Goal: Navigation & Orientation: Find specific page/section

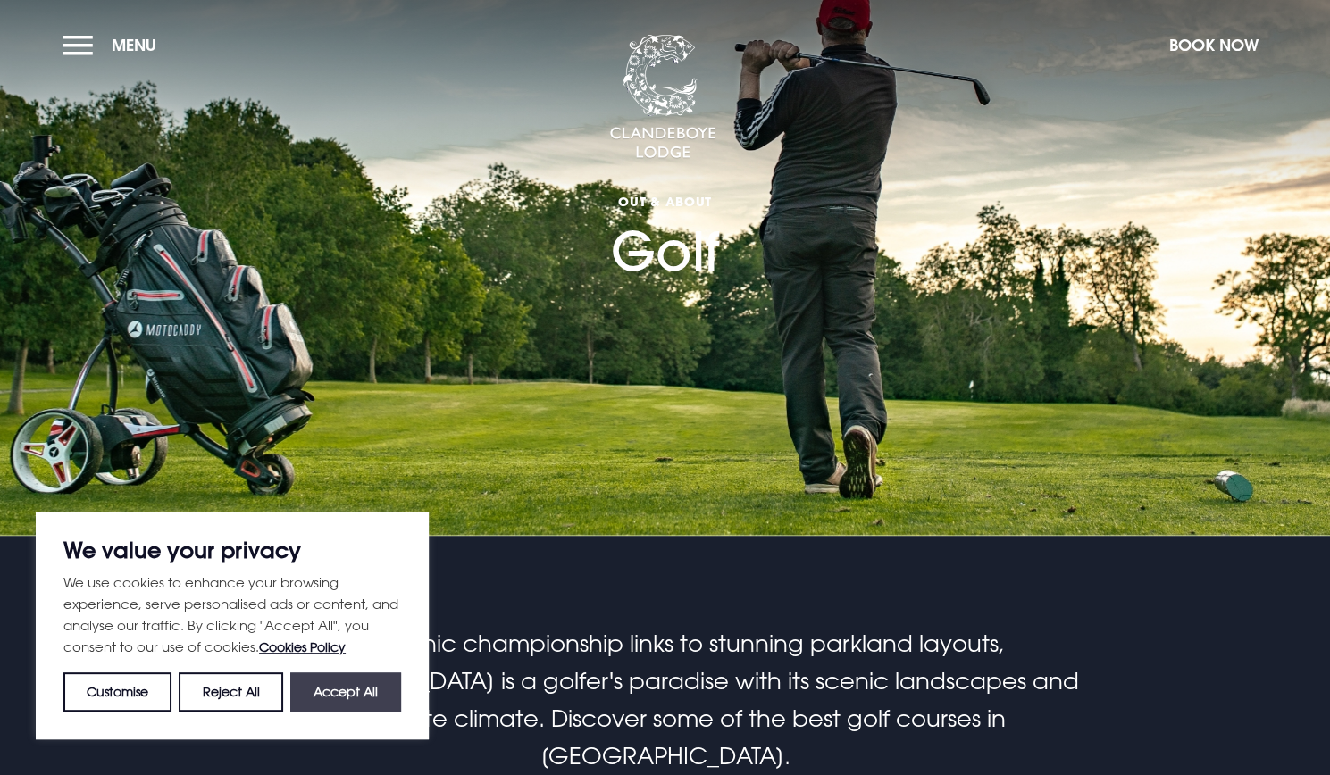
click at [318, 696] on button "Accept All" at bounding box center [345, 692] width 111 height 39
checkbox input "true"
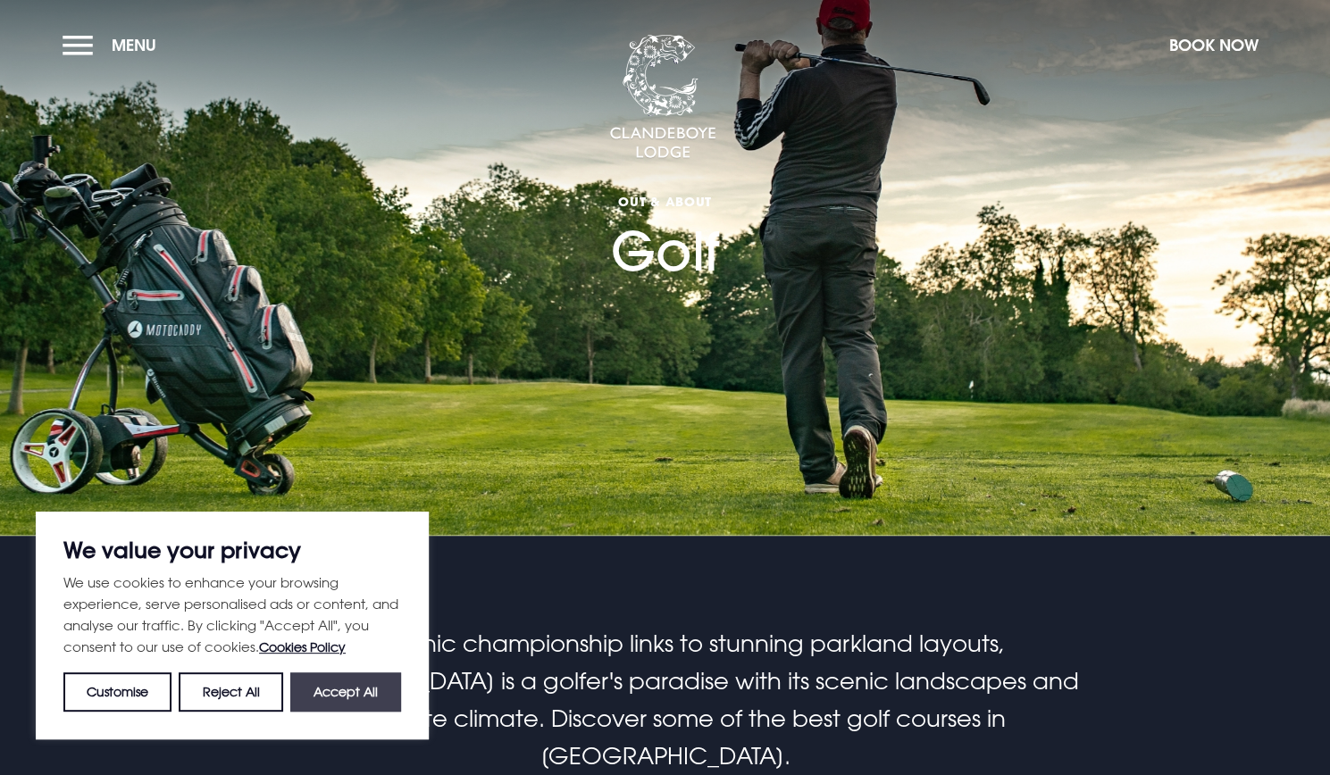
checkbox input "true"
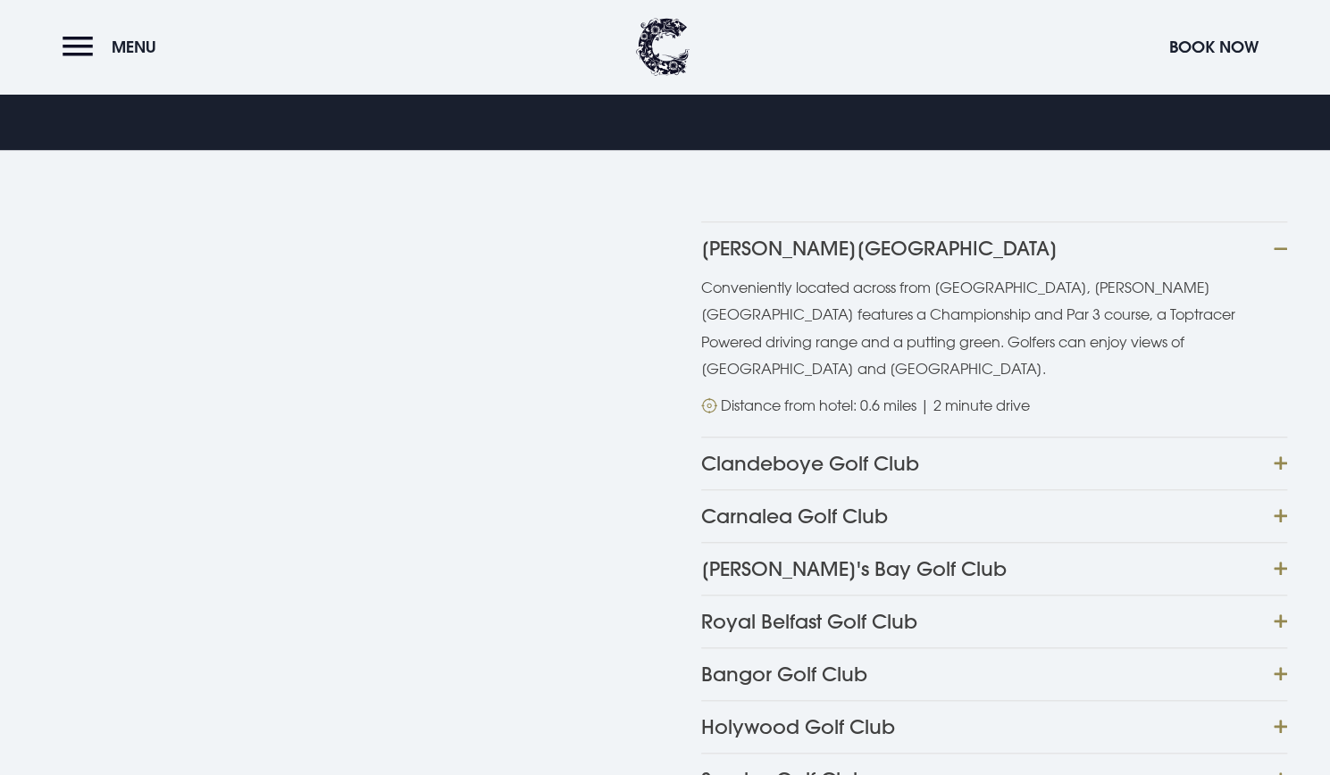
scroll to position [893, 0]
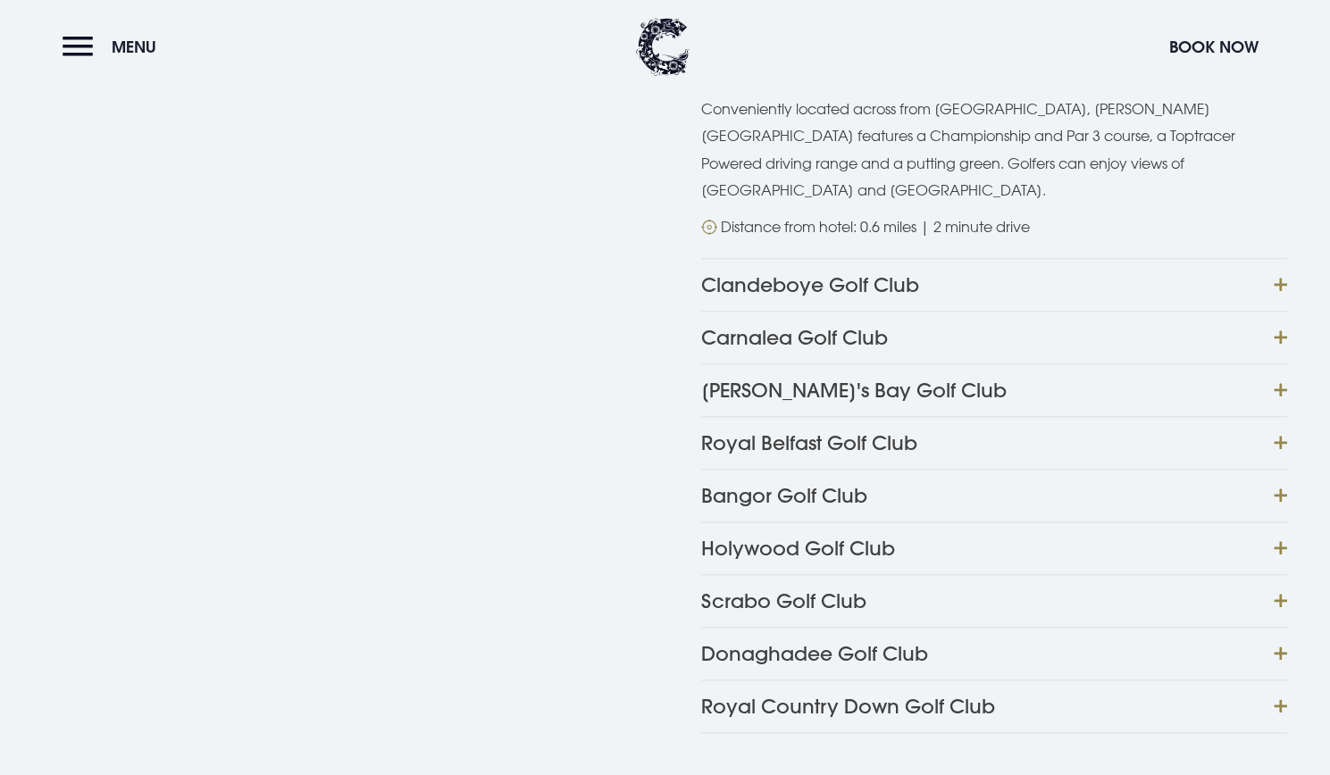
click at [1283, 522] on button "Holywood Golf Club" at bounding box center [994, 548] width 586 height 53
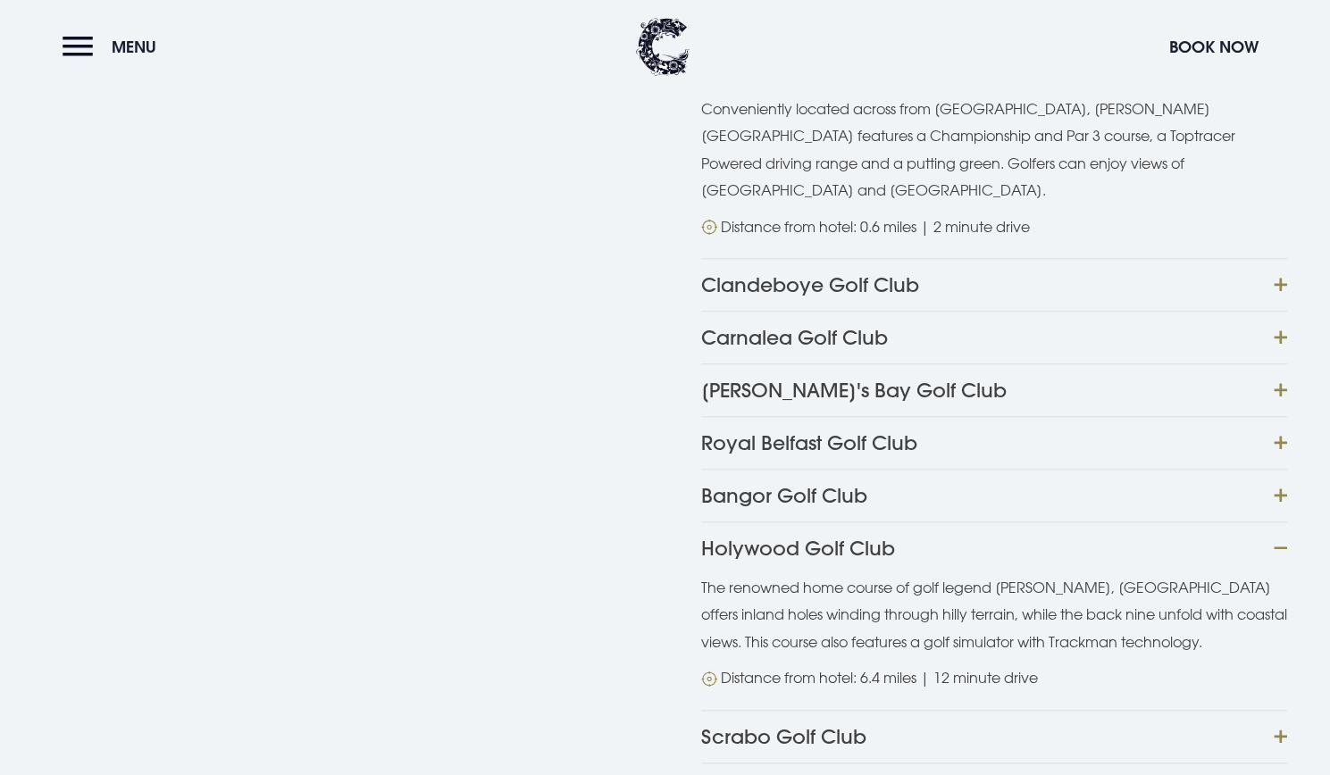
click at [1281, 258] on button "Clandeboye Golf Club" at bounding box center [994, 284] width 586 height 53
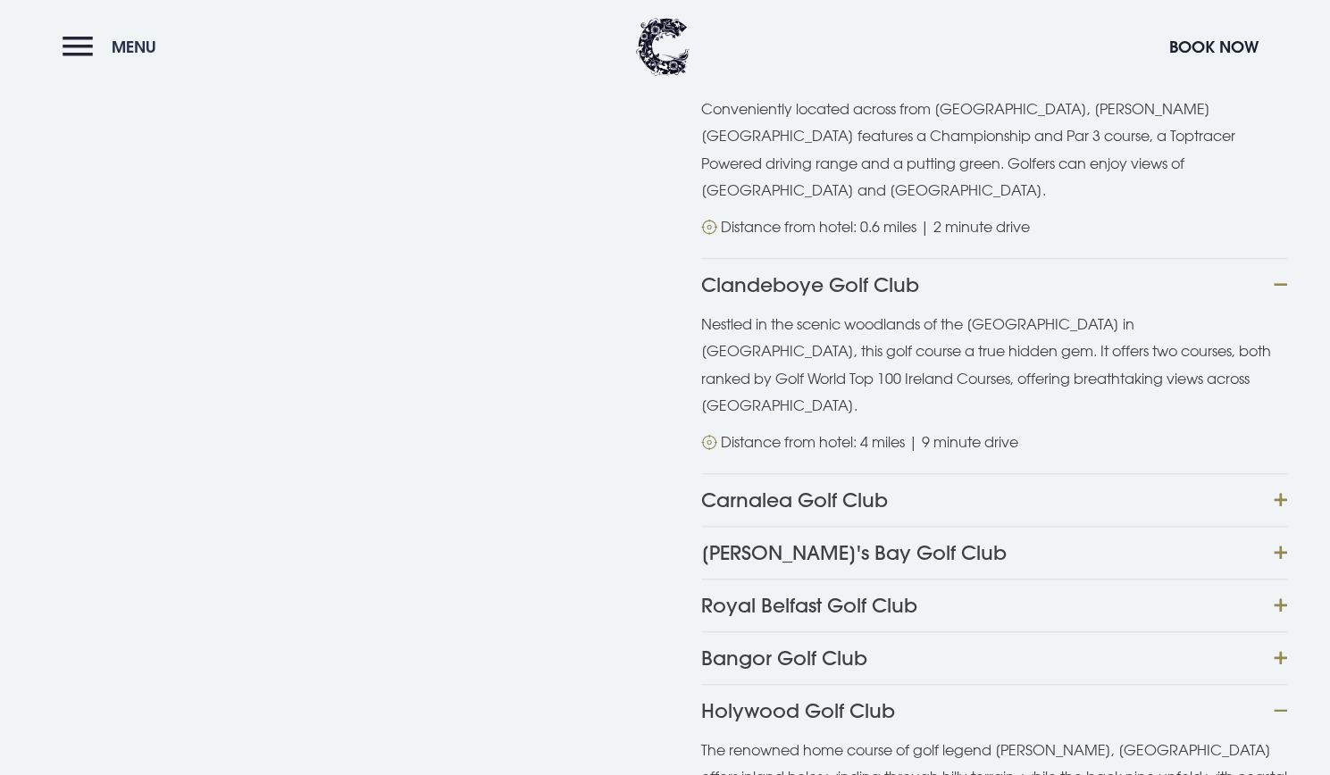
click at [95, 44] on button "Menu" at bounding box center [114, 47] width 103 height 38
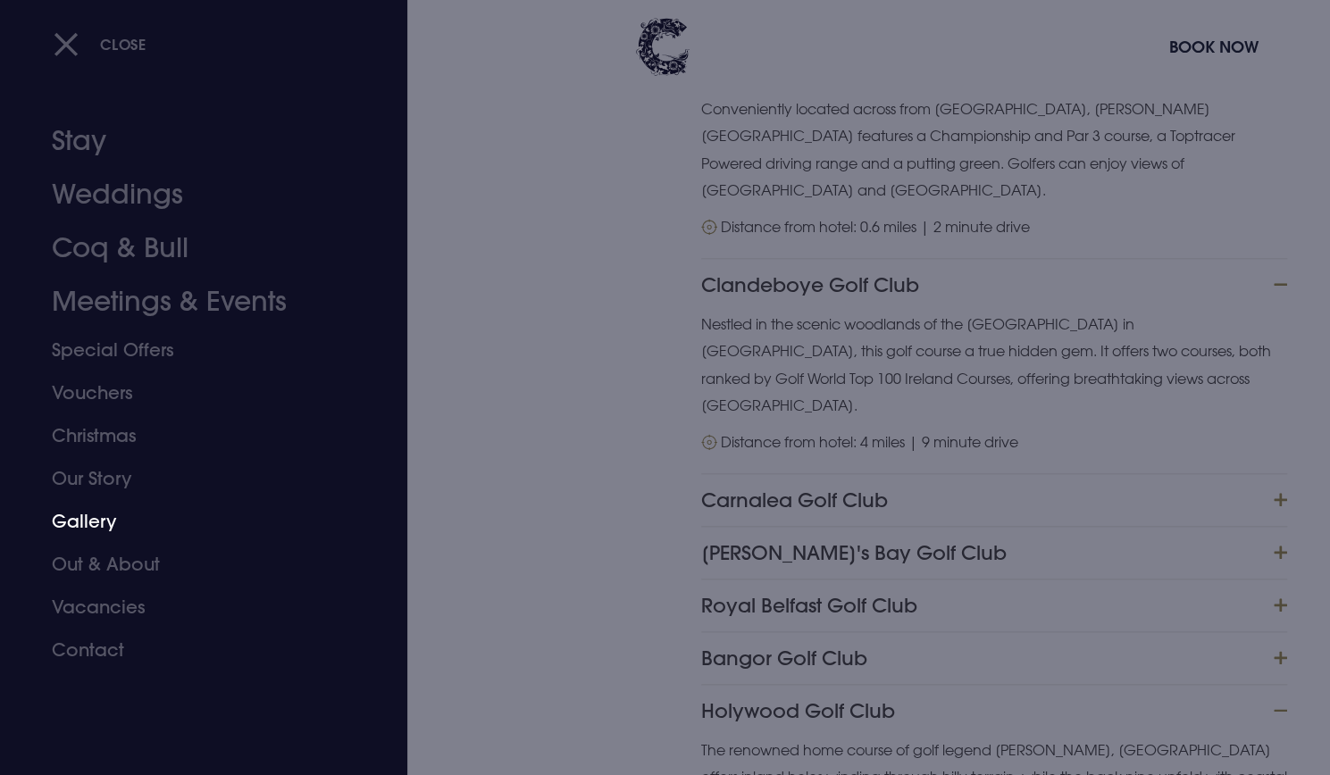
click at [92, 519] on link "Gallery" at bounding box center [193, 521] width 282 height 43
